Goal: Transaction & Acquisition: Subscribe to service/newsletter

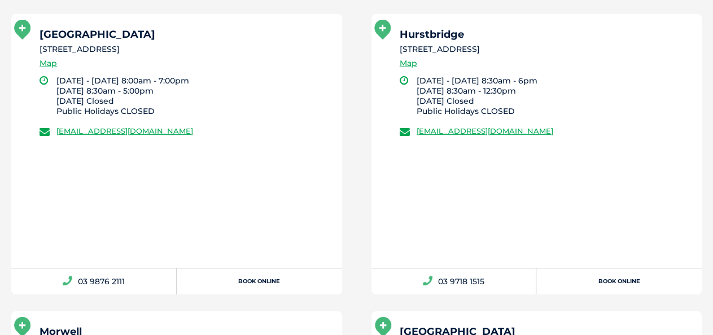
scroll to position [3390, 0]
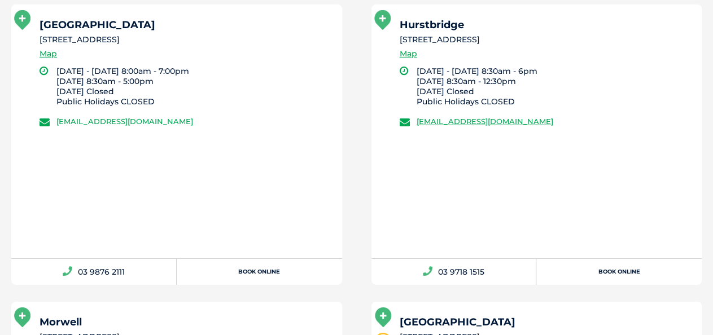
click at [147, 117] on link "greencross.northringwood@greencrossvet.com.au" at bounding box center [124, 121] width 137 height 9
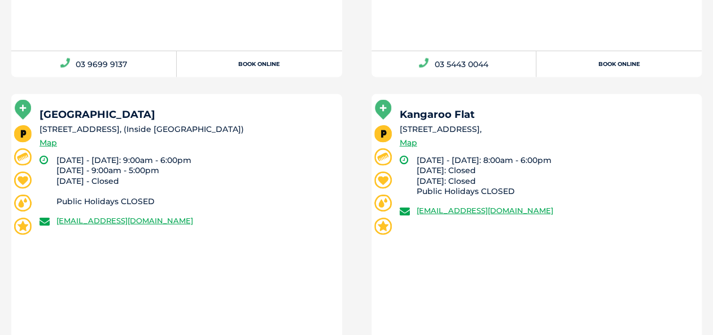
scroll to position [1275, 0]
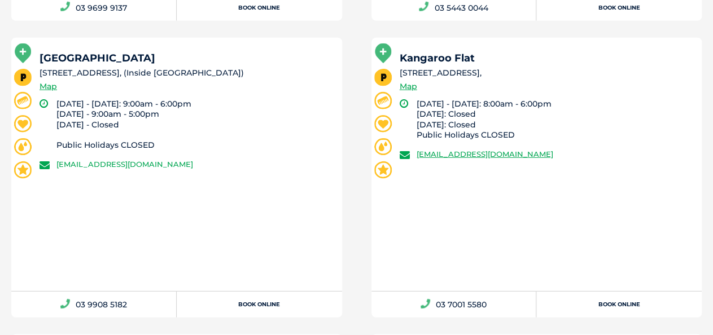
click at [108, 163] on link "greencross.boxhill@greencrossvet.com.au" at bounding box center [124, 164] width 137 height 9
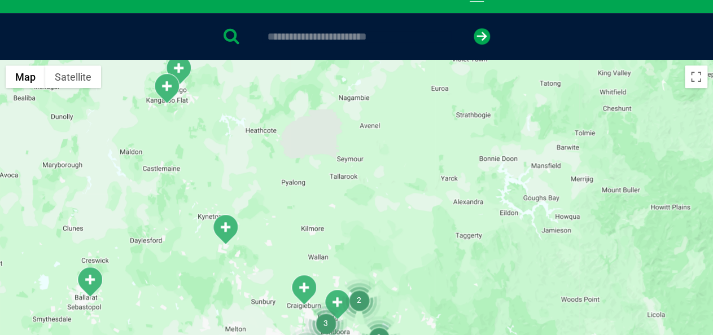
scroll to position [103, 0]
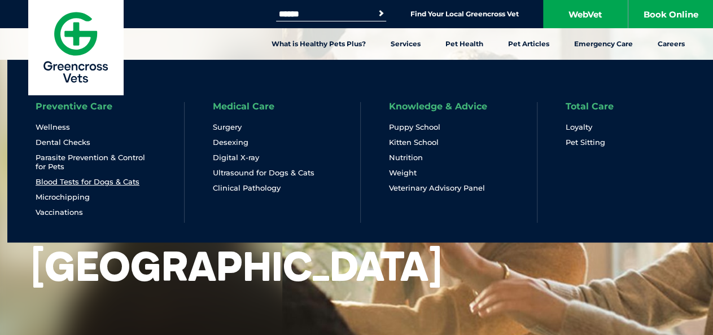
click at [84, 182] on link "Blood Tests for Dogs & Cats" at bounding box center [88, 182] width 104 height 10
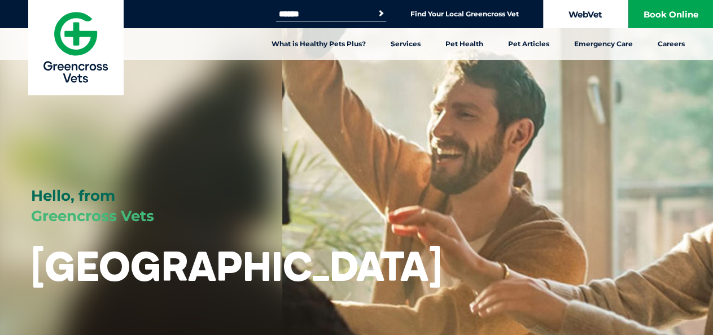
click at [584, 13] on link "WebVet" at bounding box center [585, 14] width 85 height 28
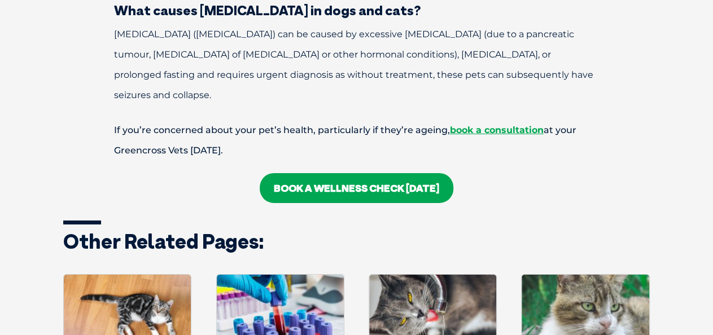
scroll to position [1694, 0]
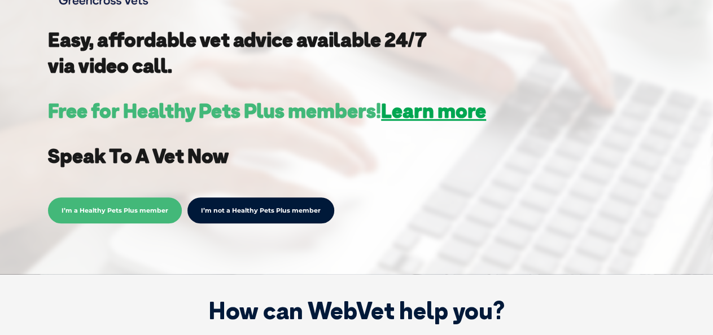
scroll to position [395, 0]
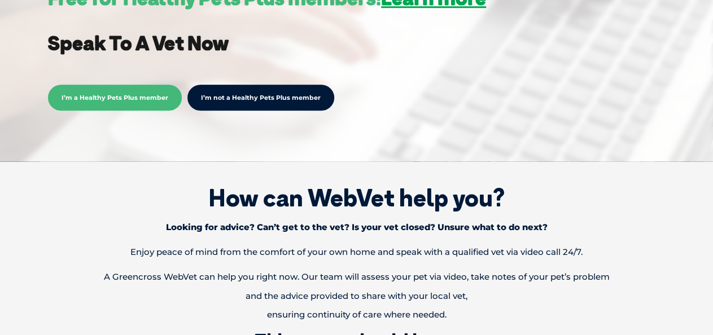
click at [303, 98] on link "I’m not a Healthy Pets Plus member" at bounding box center [260, 98] width 147 height 26
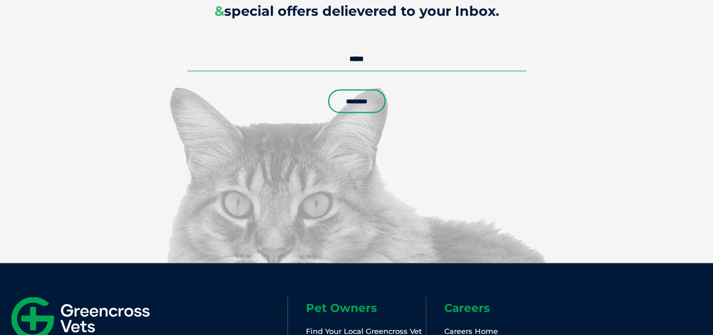
scroll to position [2711, 0]
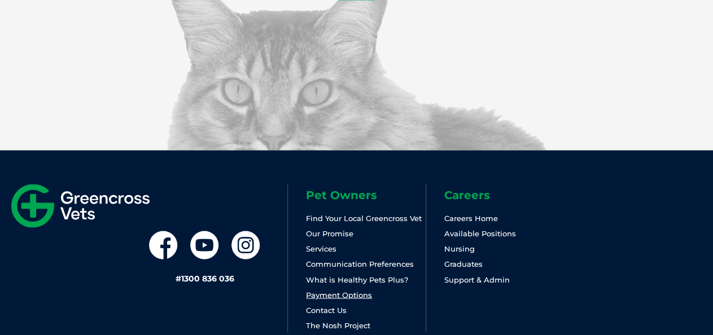
click at [359, 299] on link "Payment Options" at bounding box center [339, 294] width 66 height 9
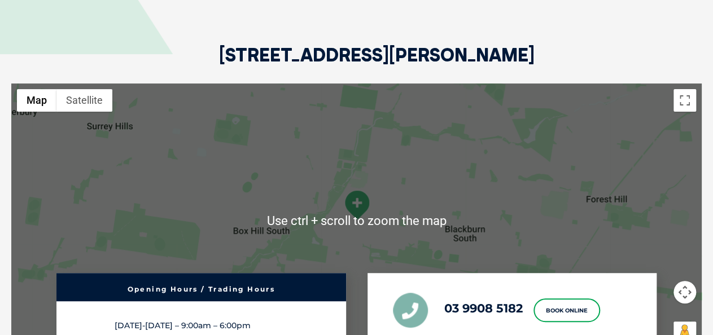
scroll to position [2106, 0]
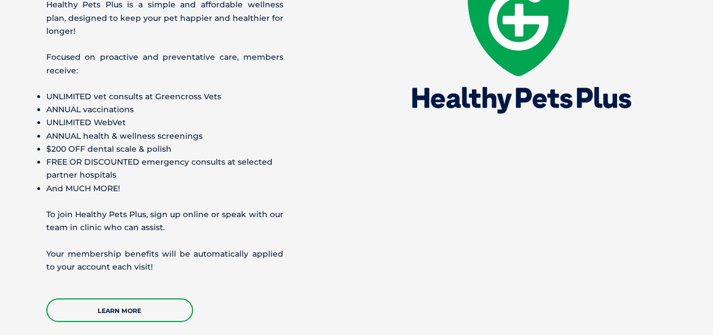
scroll to position [1637, 0]
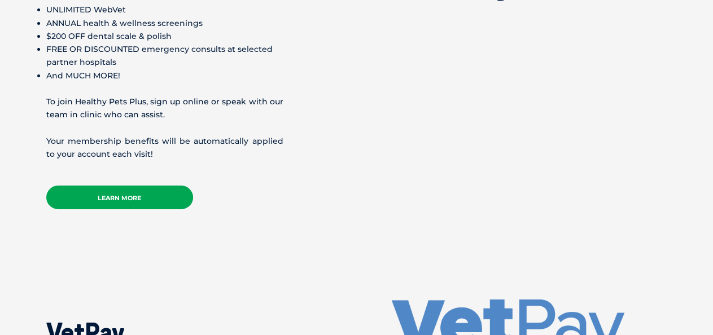
click at [123, 186] on link "Learn More" at bounding box center [119, 198] width 147 height 24
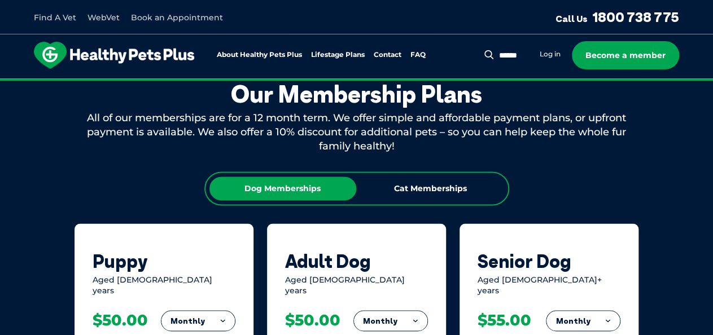
scroll to position [564, 0]
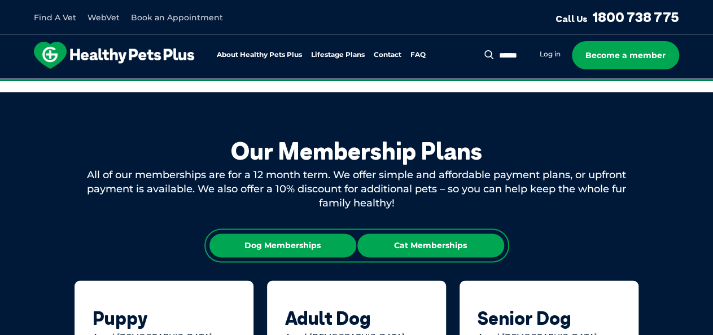
click at [442, 244] on div "Cat Memberships" at bounding box center [430, 246] width 147 height 24
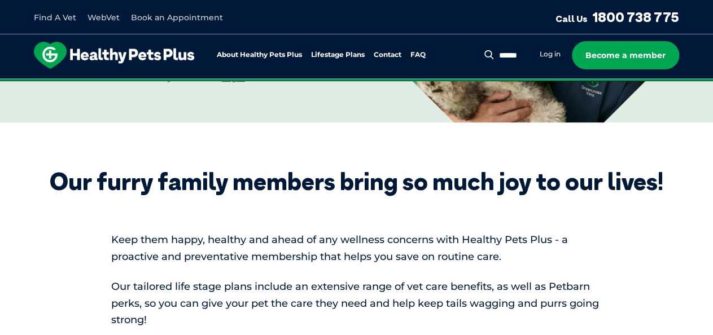
scroll to position [225, 0]
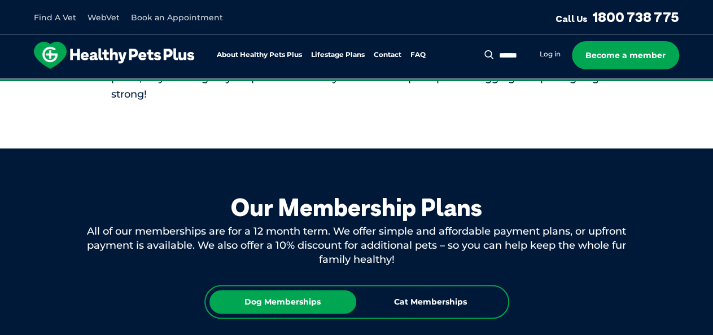
scroll to position [621, 0]
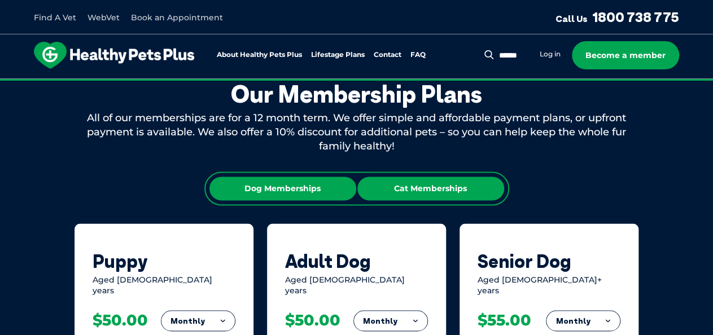
click at [425, 185] on div "Cat Memberships" at bounding box center [430, 189] width 147 height 24
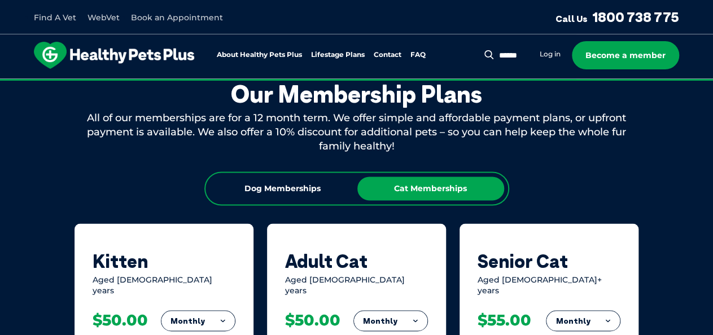
scroll to position [734, 0]
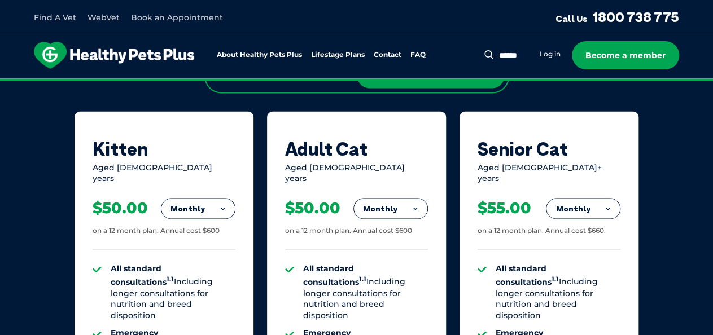
click at [404, 204] on button "Monthly" at bounding box center [390, 209] width 73 height 20
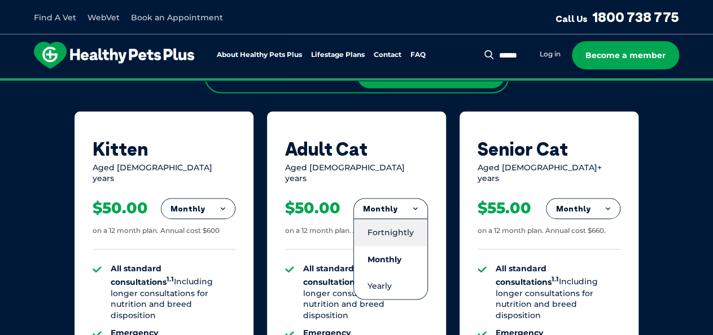
click at [399, 220] on li "Fortnightly" at bounding box center [390, 232] width 73 height 27
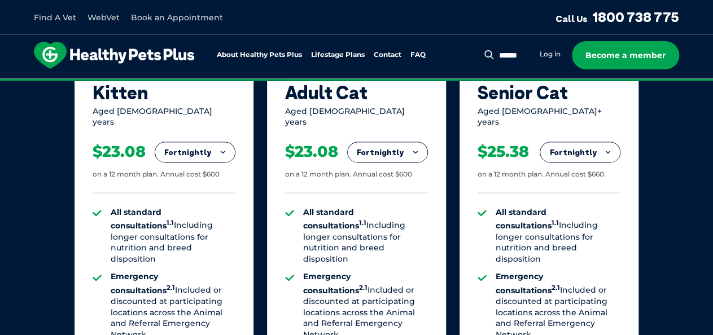
scroll to position [847, 0]
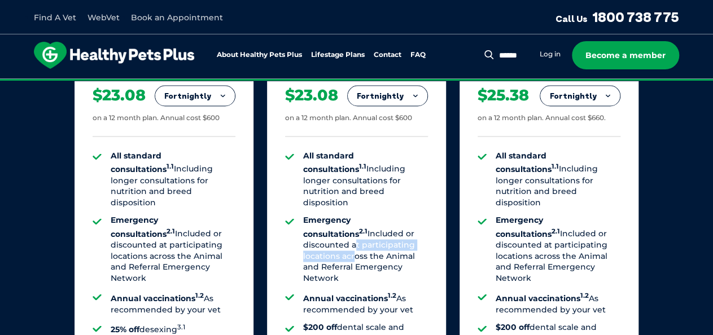
drag, startPoint x: 399, startPoint y: 220, endPoint x: 403, endPoint y: 228, distance: 8.3
click at [403, 228] on li "Emergency consultations 2.1 Included or discounted at participating locations a…" at bounding box center [365, 249] width 125 height 69
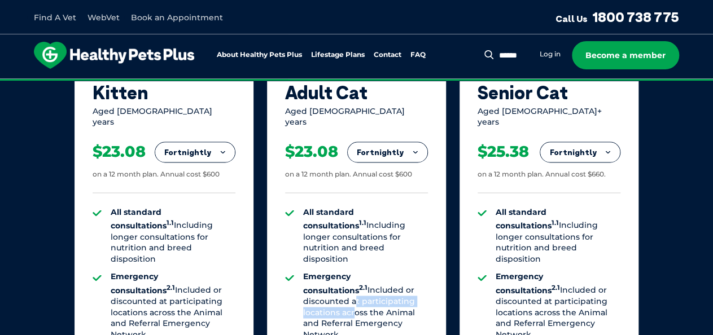
scroll to position [734, 0]
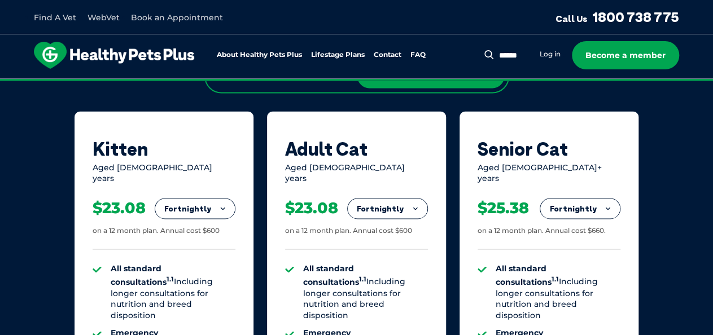
click at [417, 199] on button "Fortnightly" at bounding box center [388, 209] width 80 height 20
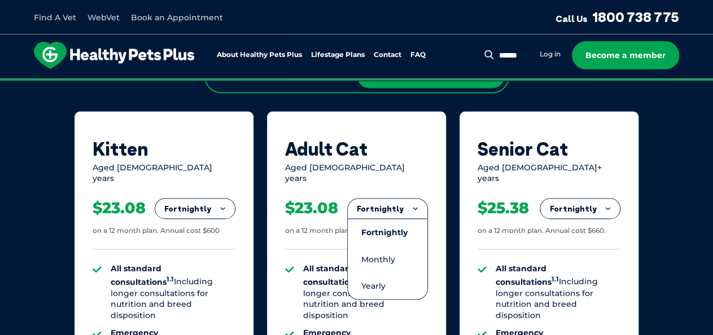
click at [415, 160] on div "Adult Cat Aged 1-10 years" at bounding box center [356, 161] width 143 height 46
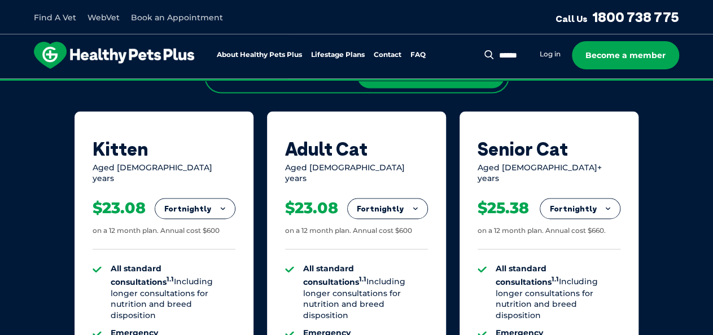
click at [415, 160] on div "Adult Cat Aged 1-10 years" at bounding box center [356, 161] width 143 height 46
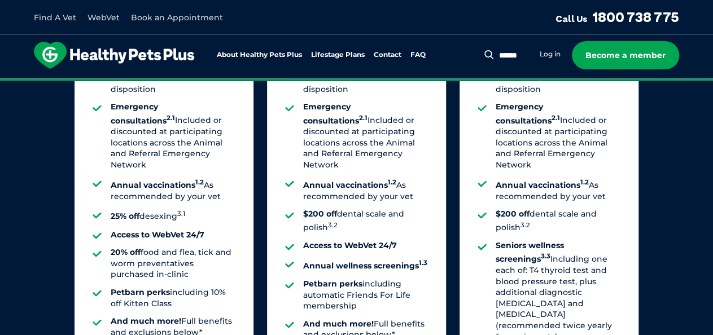
scroll to position [1072, 0]
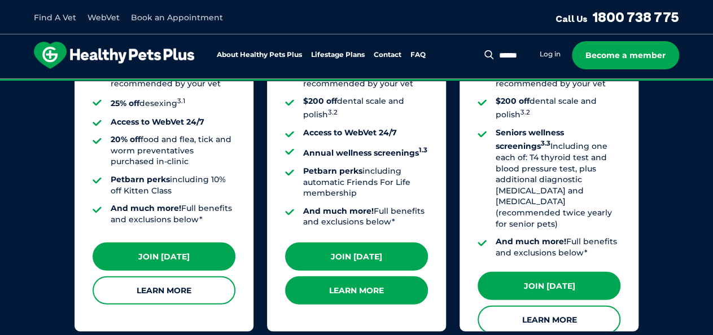
click at [355, 286] on link "Learn More" at bounding box center [356, 291] width 143 height 28
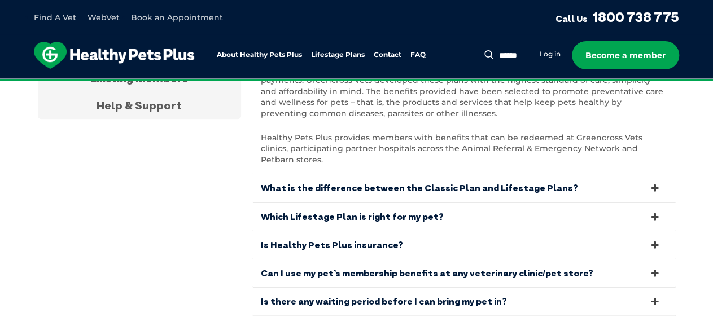
scroll to position [2315, 0]
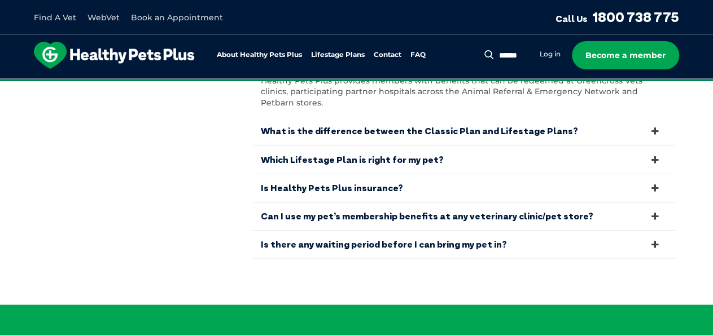
click at [653, 257] on link "Is there any waiting period before I can bring my pet in?" at bounding box center [464, 245] width 424 height 28
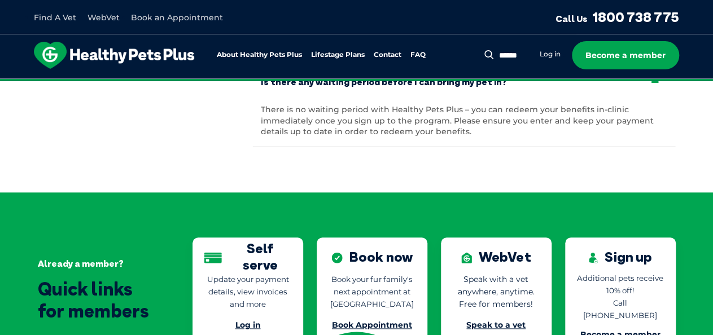
scroll to position [2258, 0]
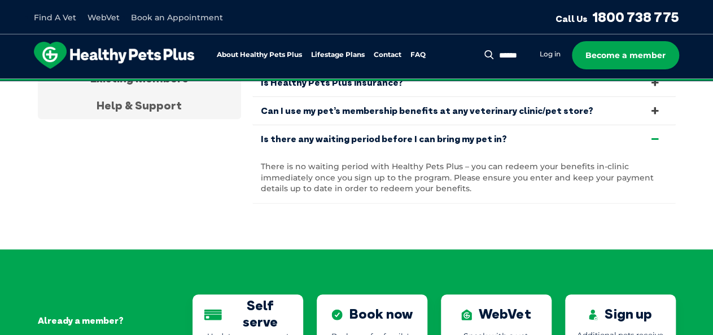
click at [658, 88] on icon at bounding box center [655, 82] width 12 height 11
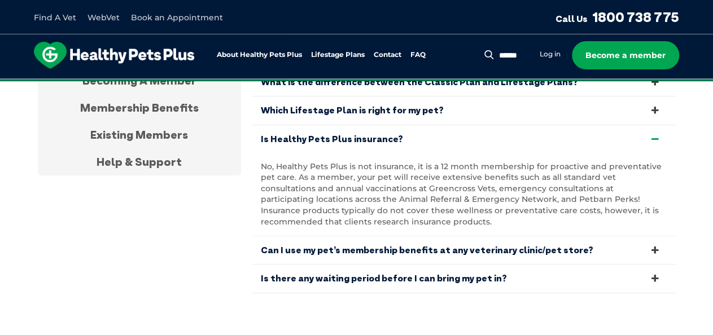
scroll to position [2145, 0]
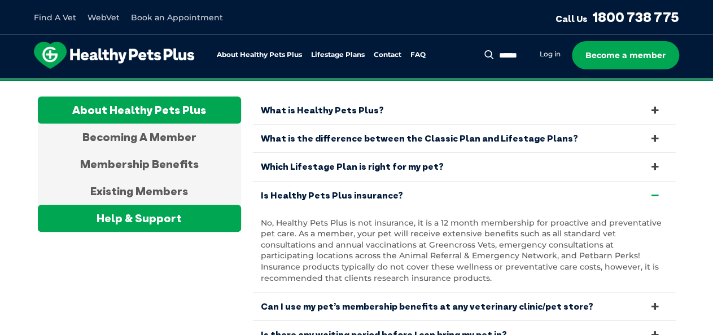
click at [124, 232] on div "Help & Support" at bounding box center [139, 218] width 203 height 27
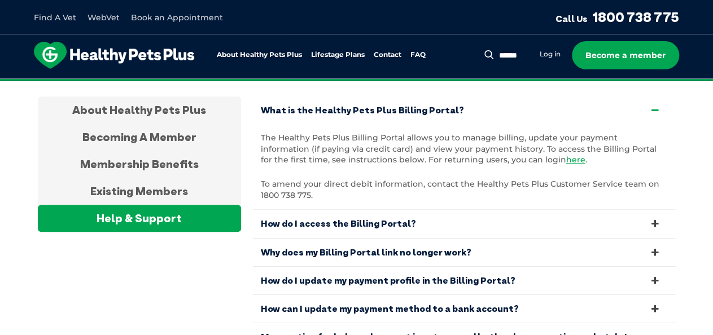
click at [129, 232] on div "Help & Support" at bounding box center [139, 218] width 203 height 27
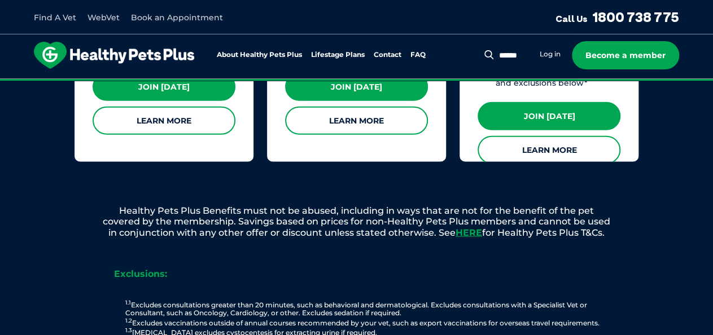
scroll to position [1186, 0]
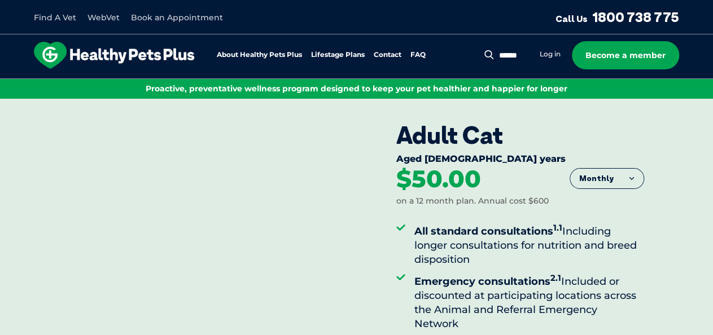
click at [622, 181] on button "Monthly" at bounding box center [606, 179] width 73 height 20
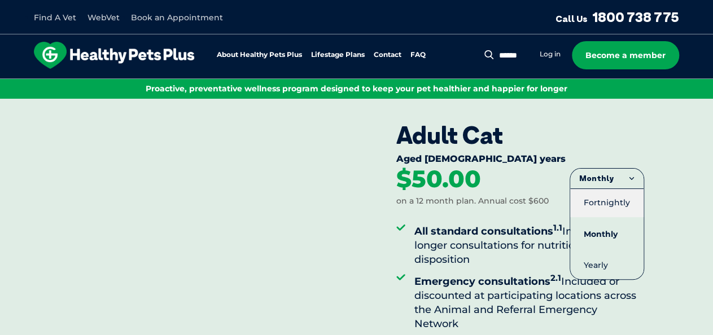
click at [623, 204] on li "Fortnightly" at bounding box center [606, 203] width 73 height 28
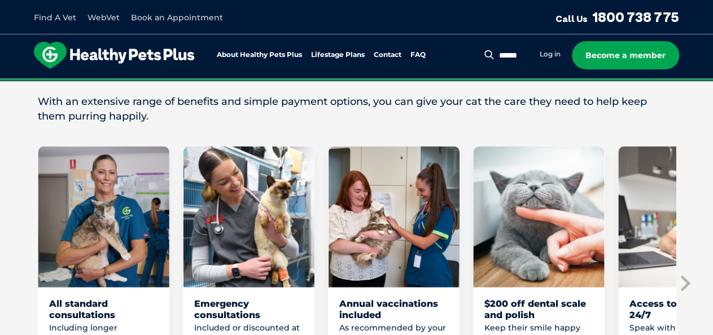
scroll to position [734, 0]
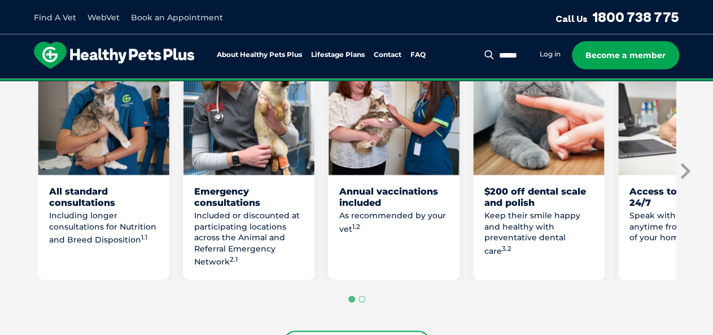
click at [683, 169] on icon "Next slide" at bounding box center [684, 171] width 17 height 17
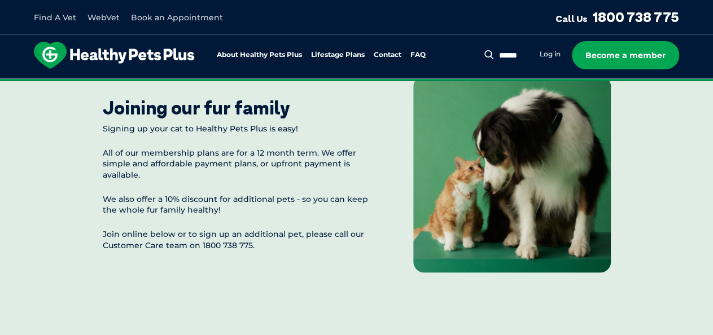
scroll to position [1411, 0]
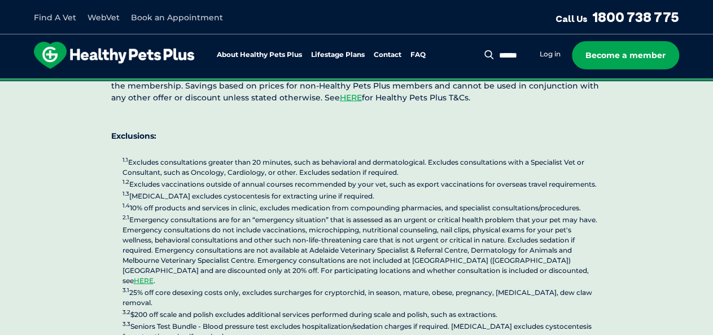
scroll to position [2654, 0]
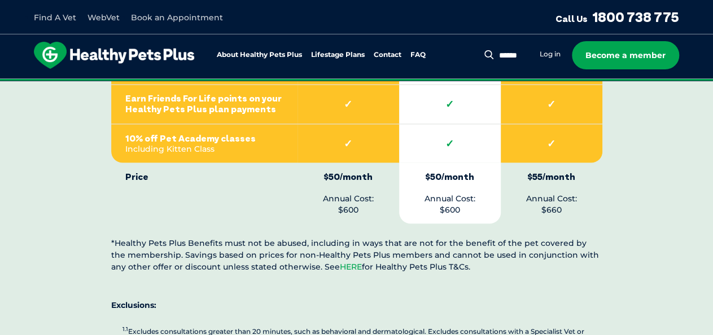
click at [340, 261] on link "HERE" at bounding box center [351, 266] width 22 height 10
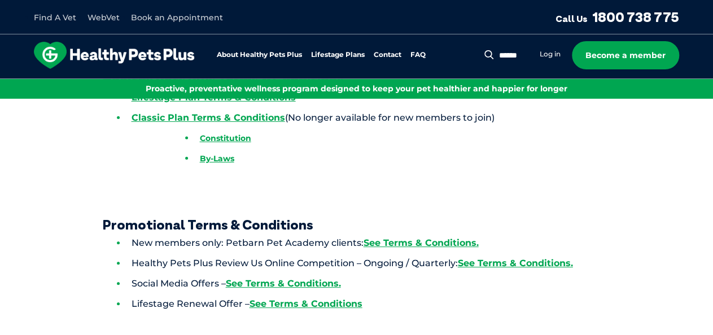
scroll to position [112, 0]
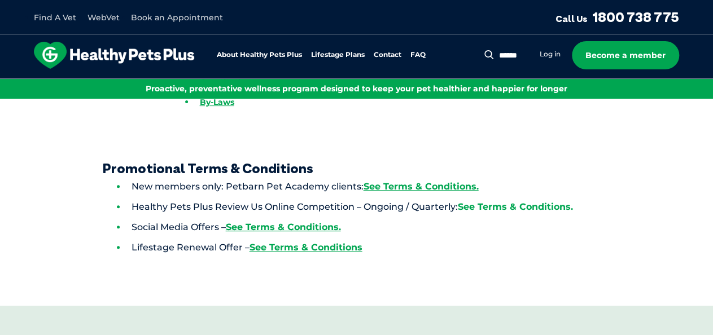
click at [516, 202] on link "See Terms & Conditions." at bounding box center [515, 207] width 115 height 11
